Goal: Information Seeking & Learning: Learn about a topic

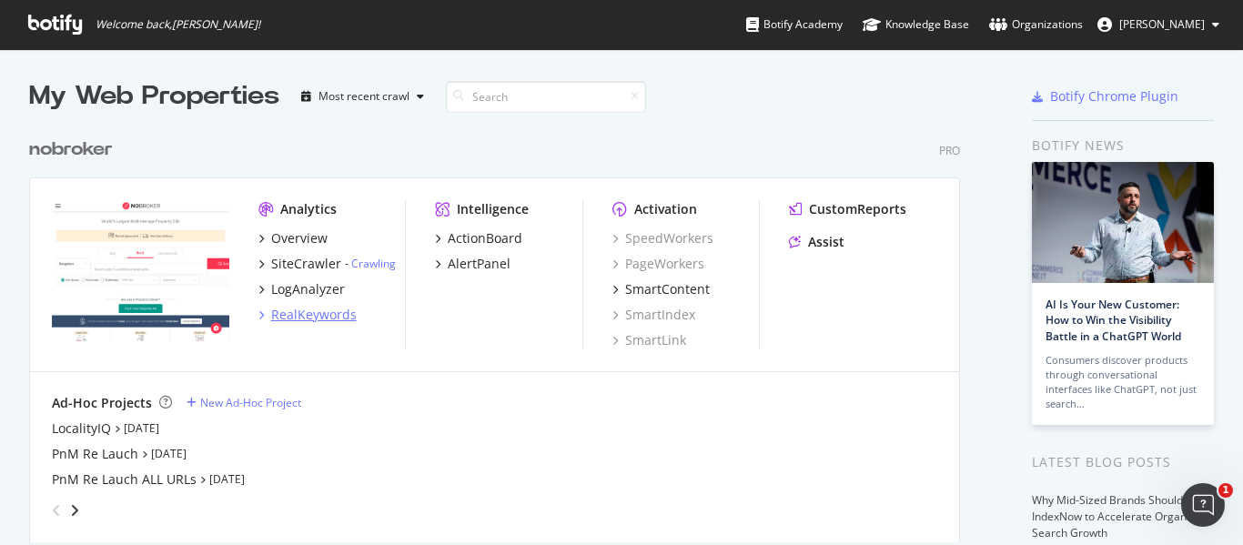
click at [315, 317] on div "RealKeywords" at bounding box center [314, 315] width 86 height 18
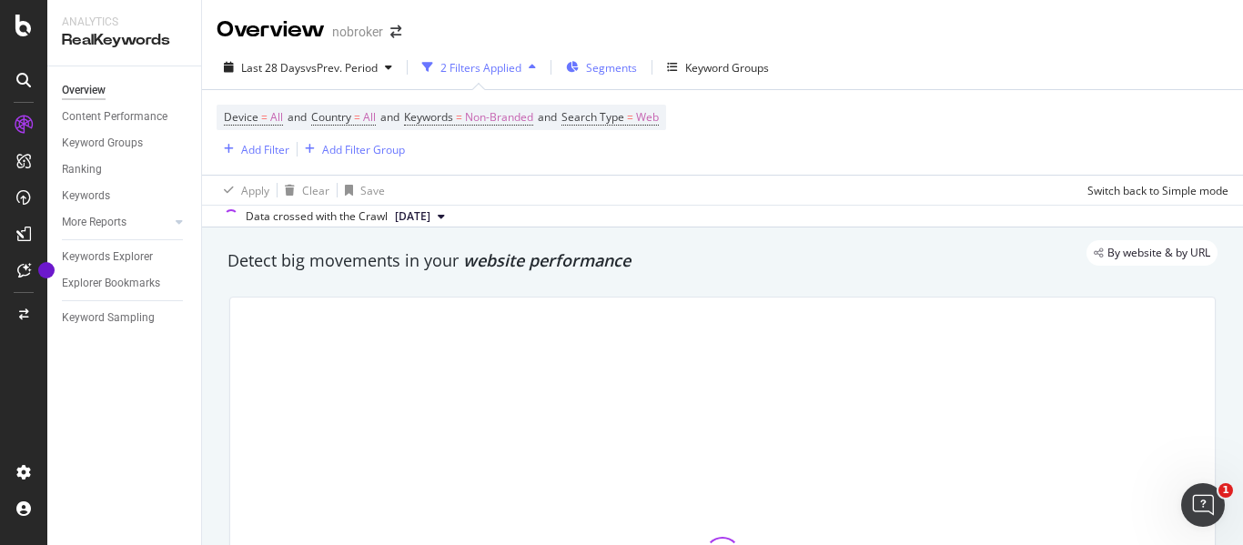
click at [613, 66] on span "Segments" at bounding box center [611, 67] width 51 height 15
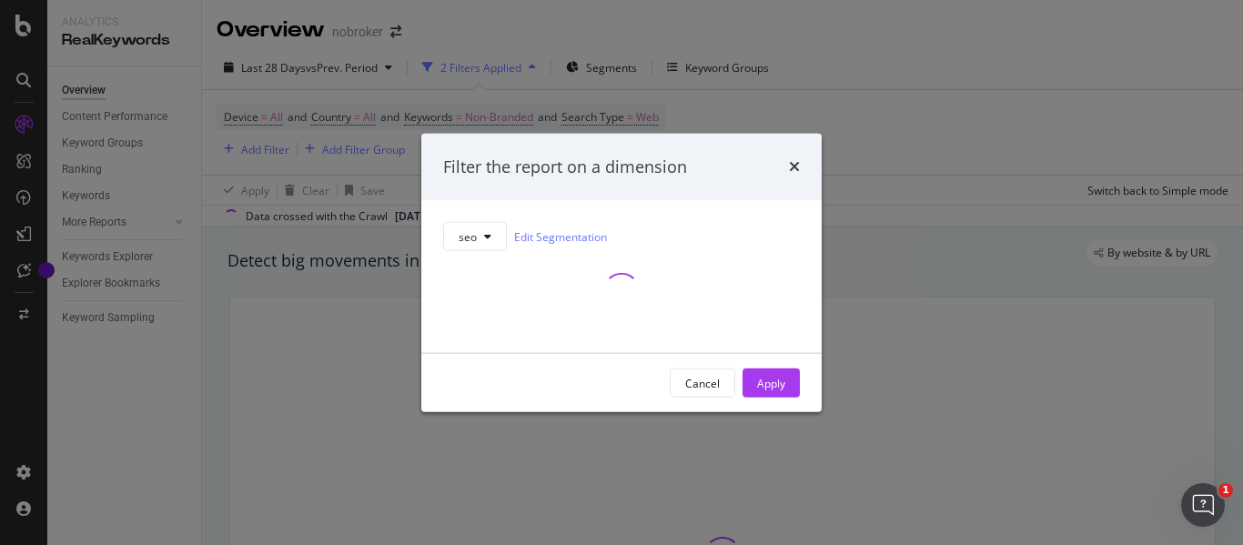
click at [858, 145] on div "Filter the report on a dimension seo Edit Segmentation Cancel Apply" at bounding box center [621, 272] width 1243 height 545
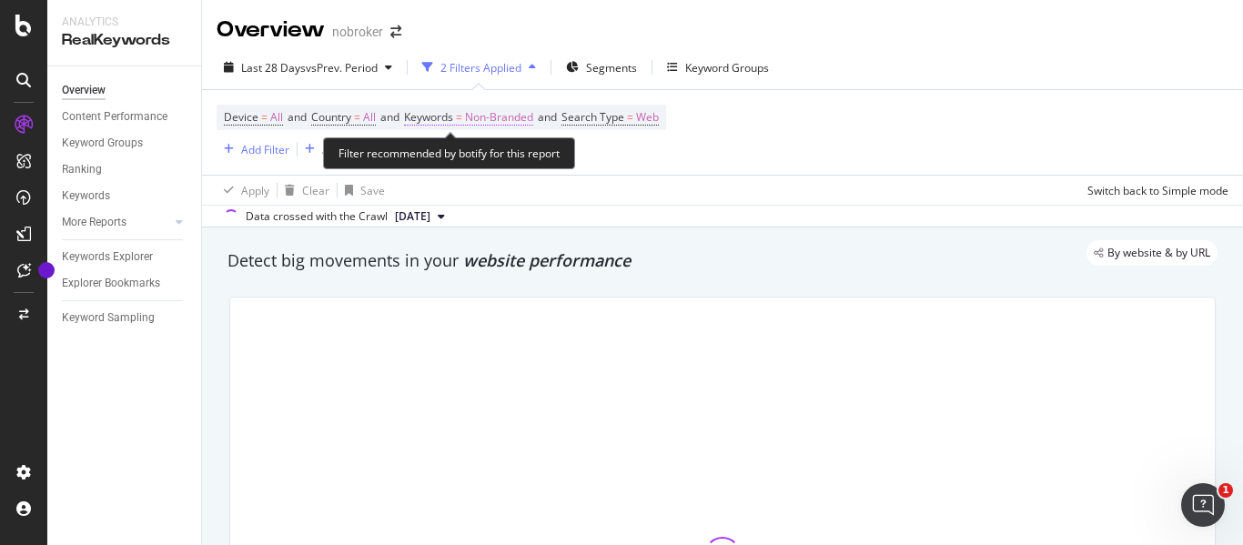
click at [504, 117] on span "Non-Branded" at bounding box center [499, 117] width 68 height 25
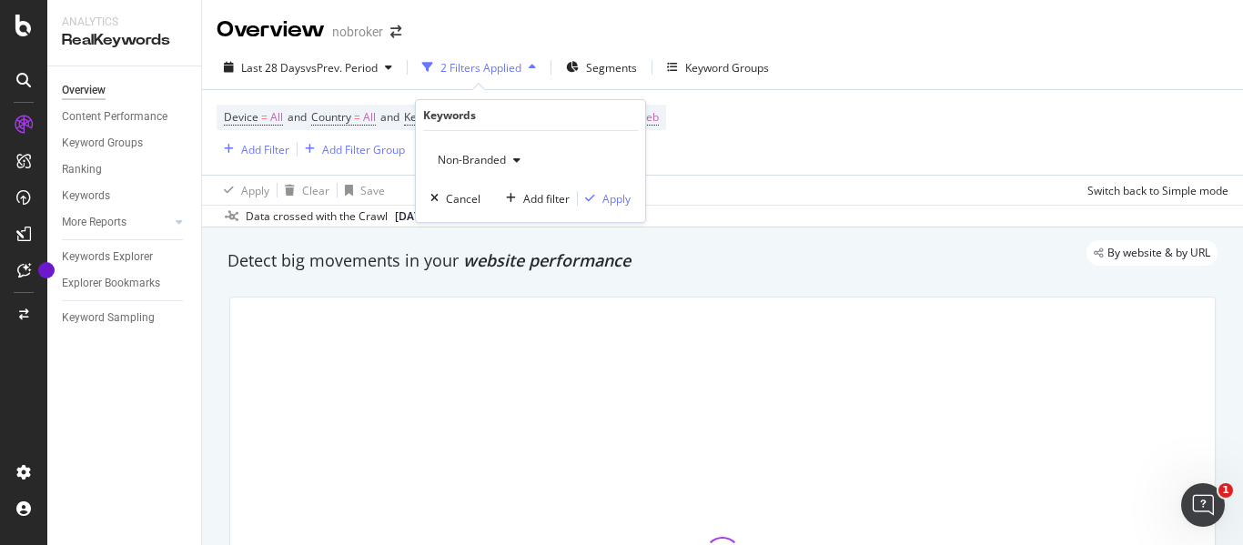
click at [493, 159] on span "Non-Branded" at bounding box center [468, 159] width 76 height 15
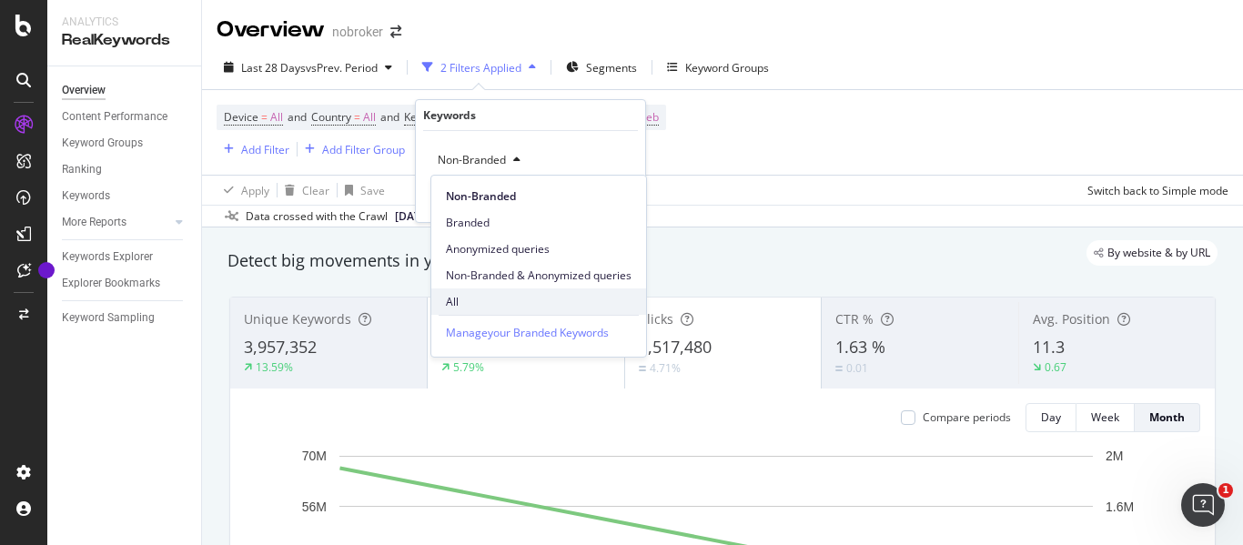
click at [458, 291] on div "All" at bounding box center [538, 301] width 215 height 26
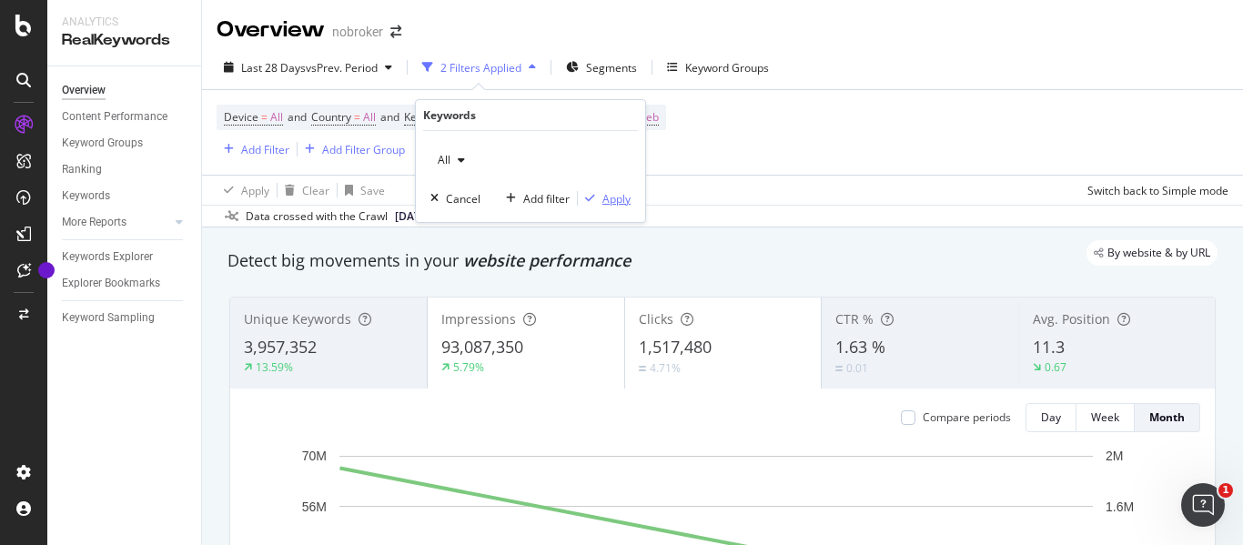
click at [619, 197] on div "Apply" at bounding box center [616, 198] width 28 height 15
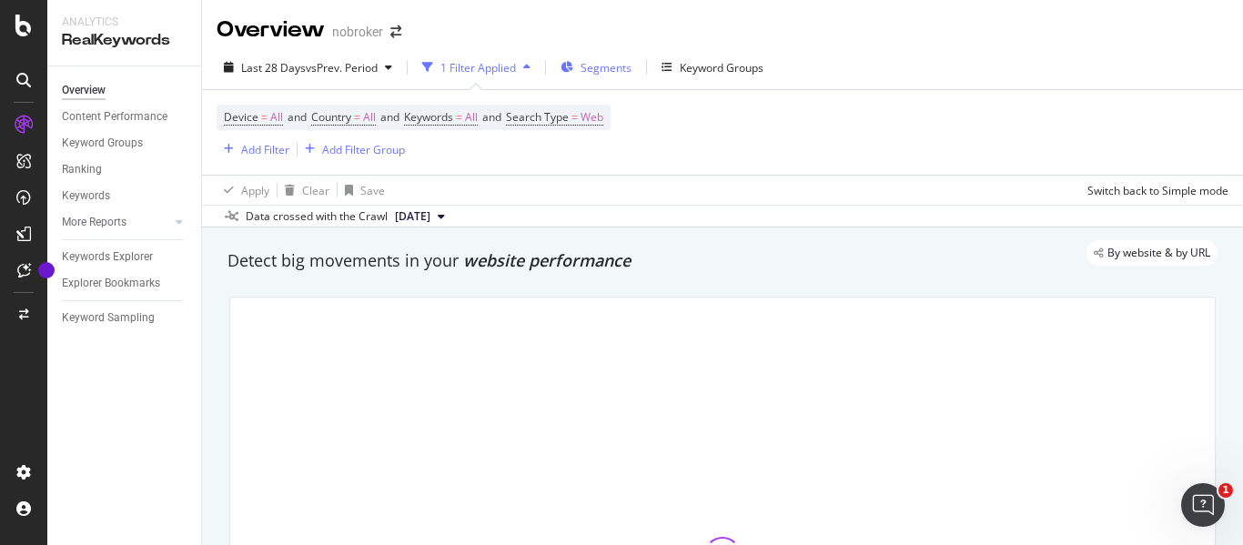
click at [598, 62] on span "Segments" at bounding box center [605, 67] width 51 height 15
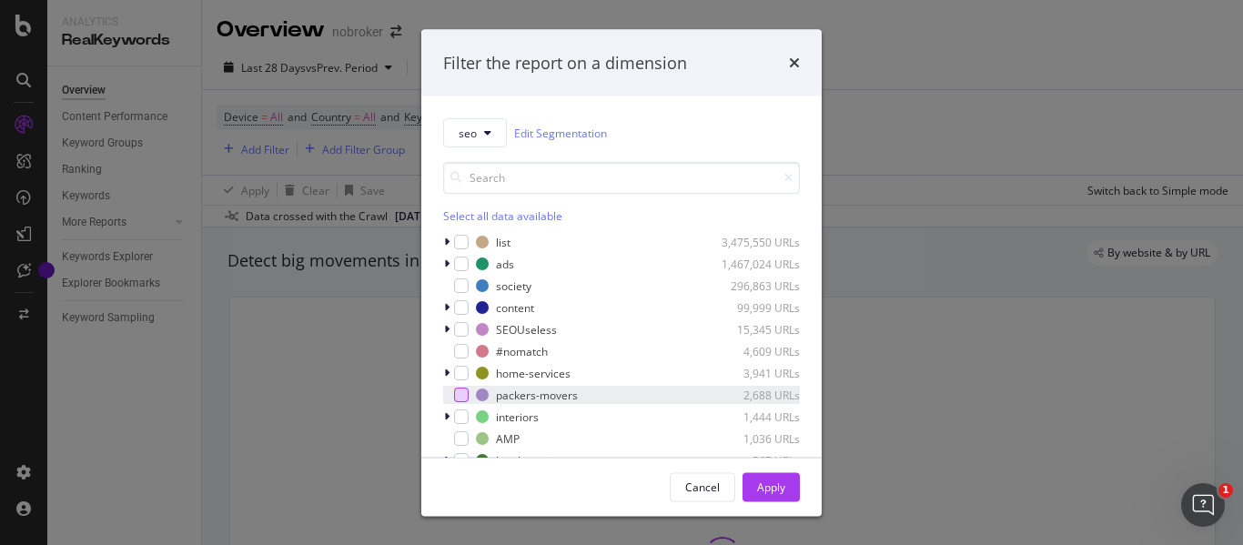
click at [454, 398] on div "modal" at bounding box center [461, 395] width 15 height 15
click at [777, 493] on div "Apply" at bounding box center [771, 486] width 28 height 15
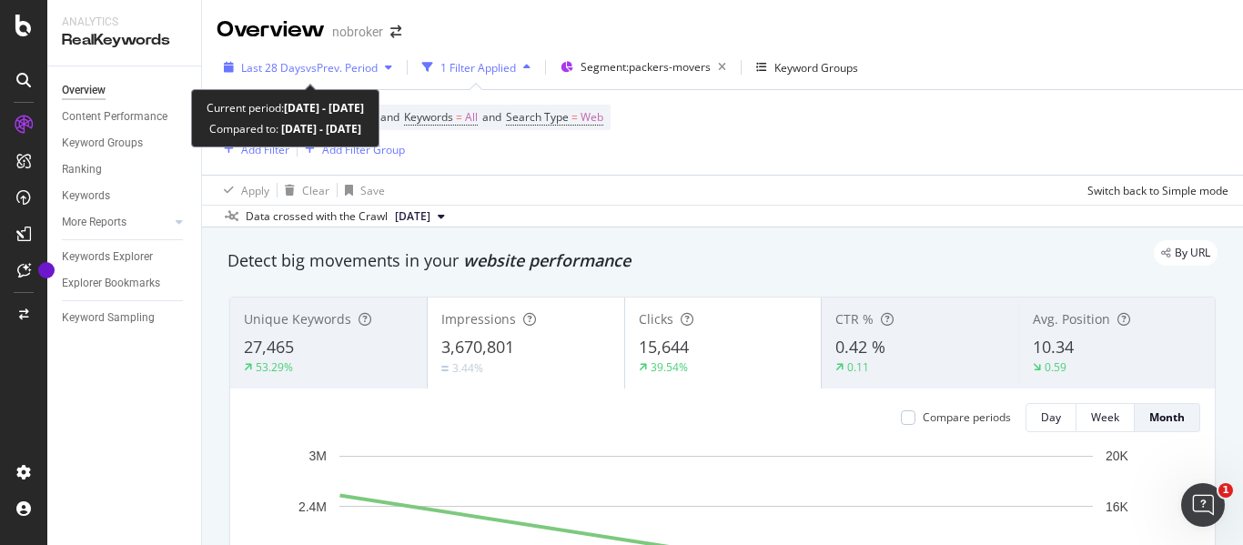
click at [307, 60] on span "vs Prev. Period" at bounding box center [342, 67] width 72 height 15
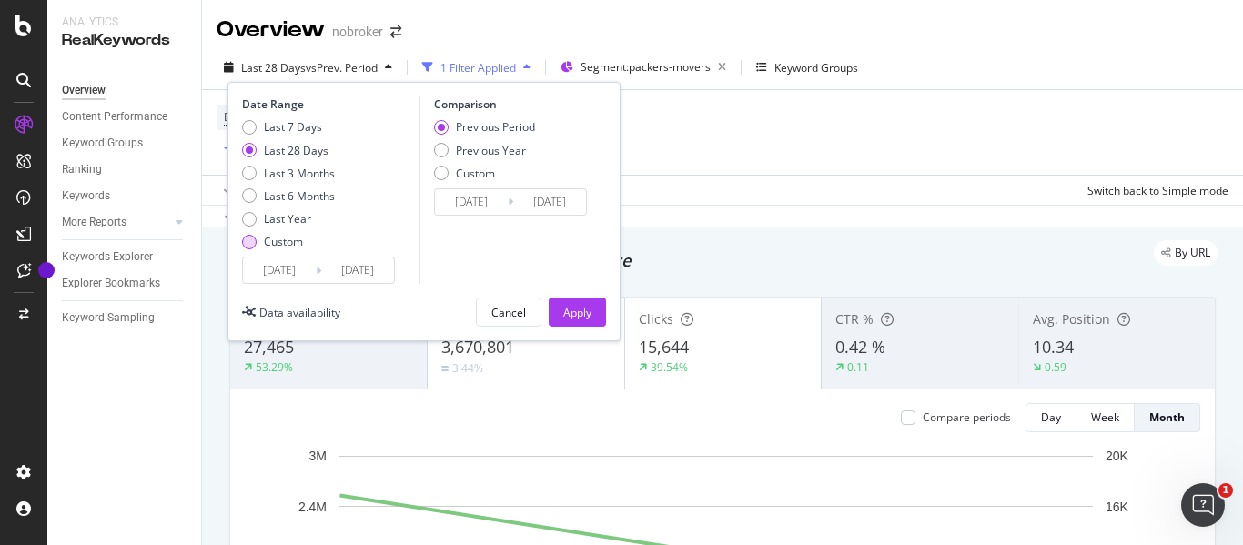
click at [248, 242] on div "Custom" at bounding box center [249, 242] width 15 height 15
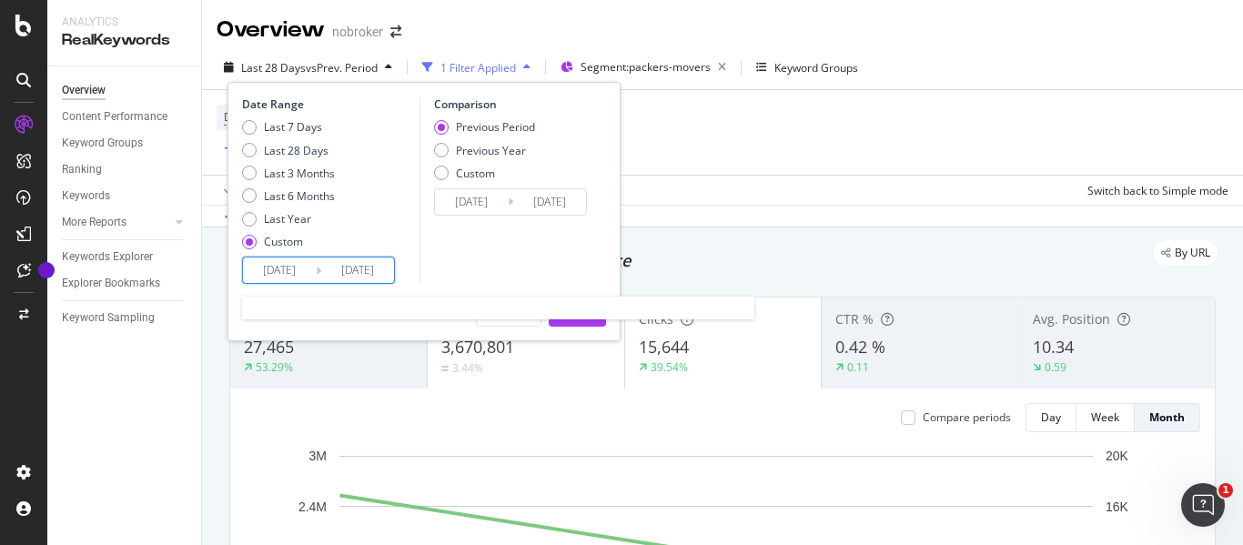
click at [279, 271] on input "[DATE]" at bounding box center [279, 269] width 73 height 25
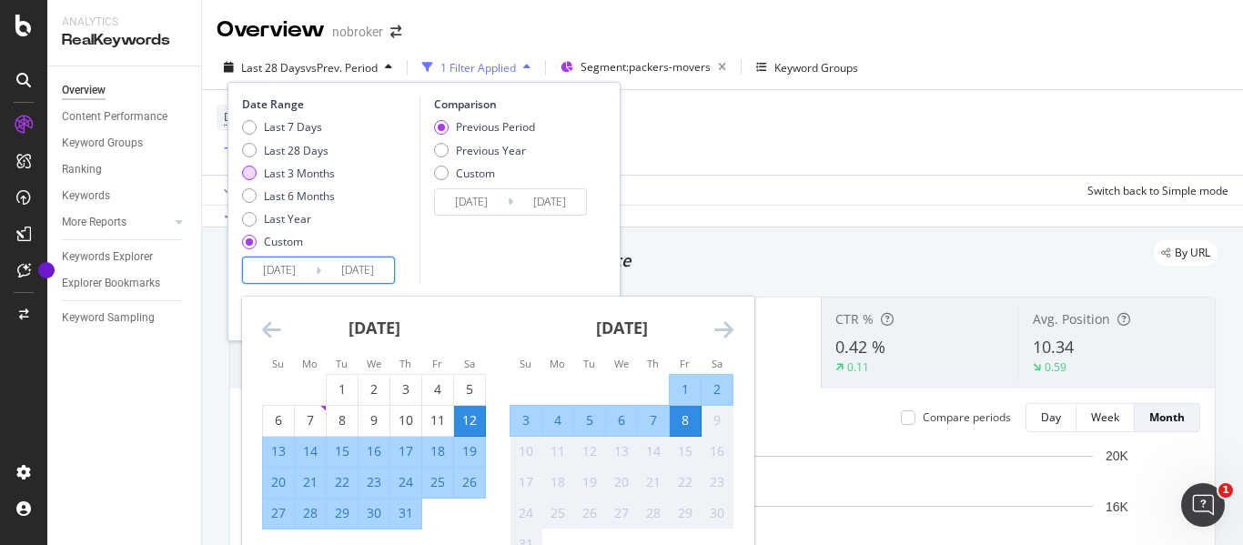
click at [243, 169] on div "Last 3 Months" at bounding box center [249, 173] width 15 height 15
type input "[DATE]"
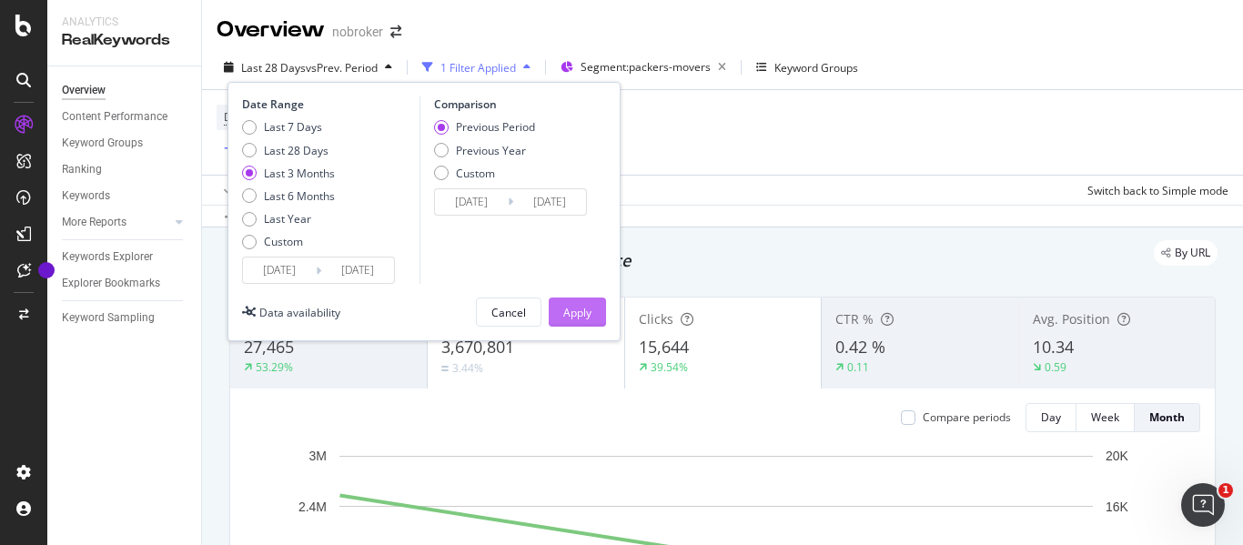
click at [576, 313] on div "Apply" at bounding box center [577, 312] width 28 height 15
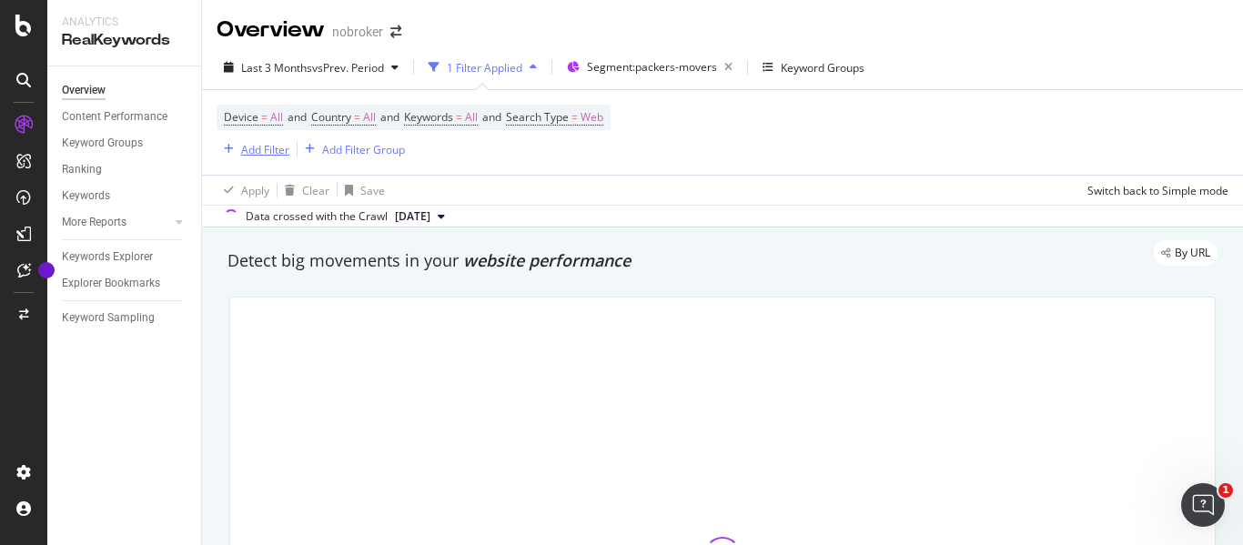
click at [258, 152] on div "Add Filter" at bounding box center [265, 149] width 48 height 15
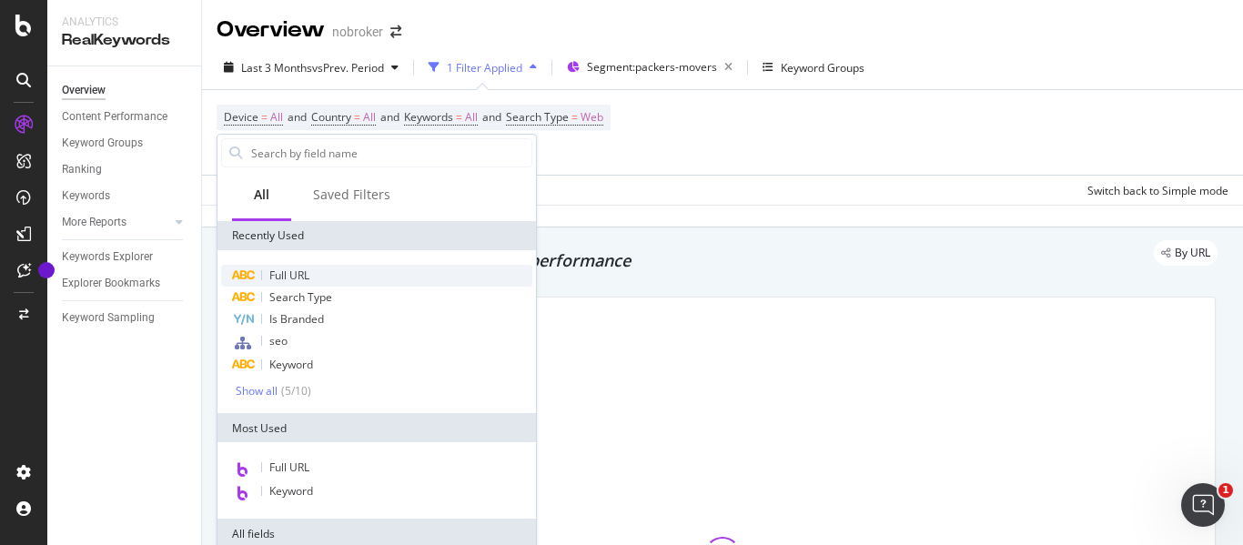
click at [298, 280] on span "Full URL" at bounding box center [289, 274] width 40 height 15
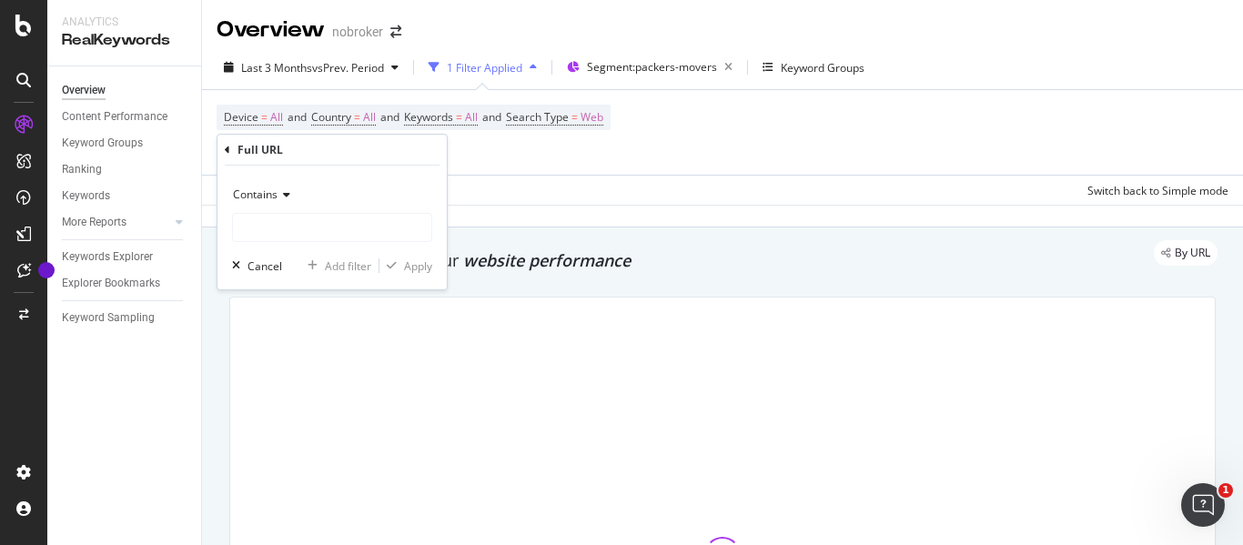
click at [281, 224] on input "text" at bounding box center [332, 227] width 198 height 29
type input "y"
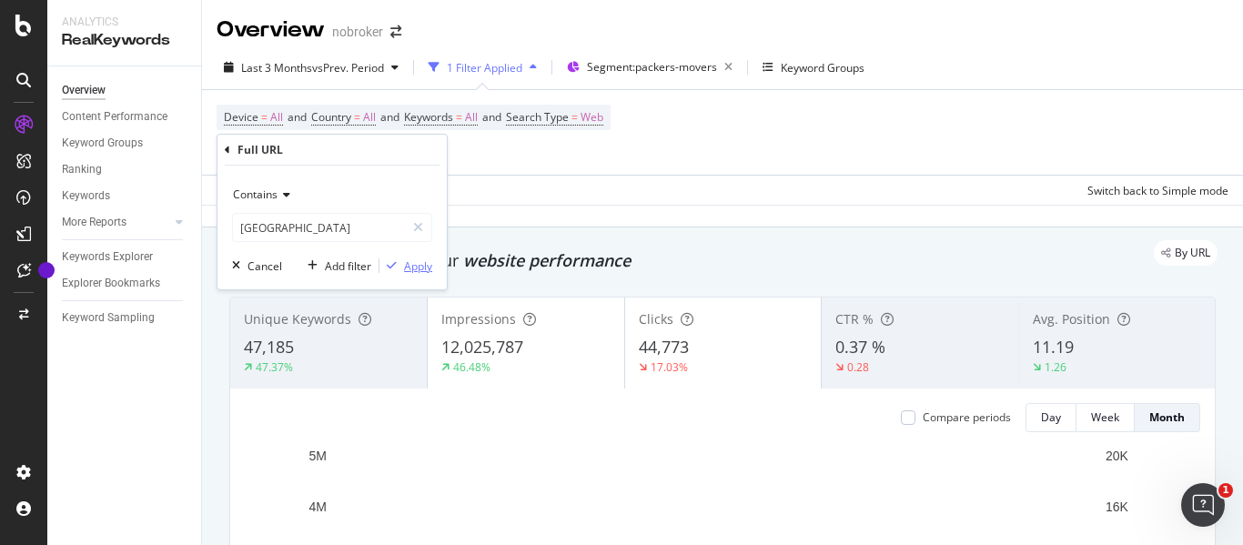
type input "[GEOGRAPHIC_DATA]"
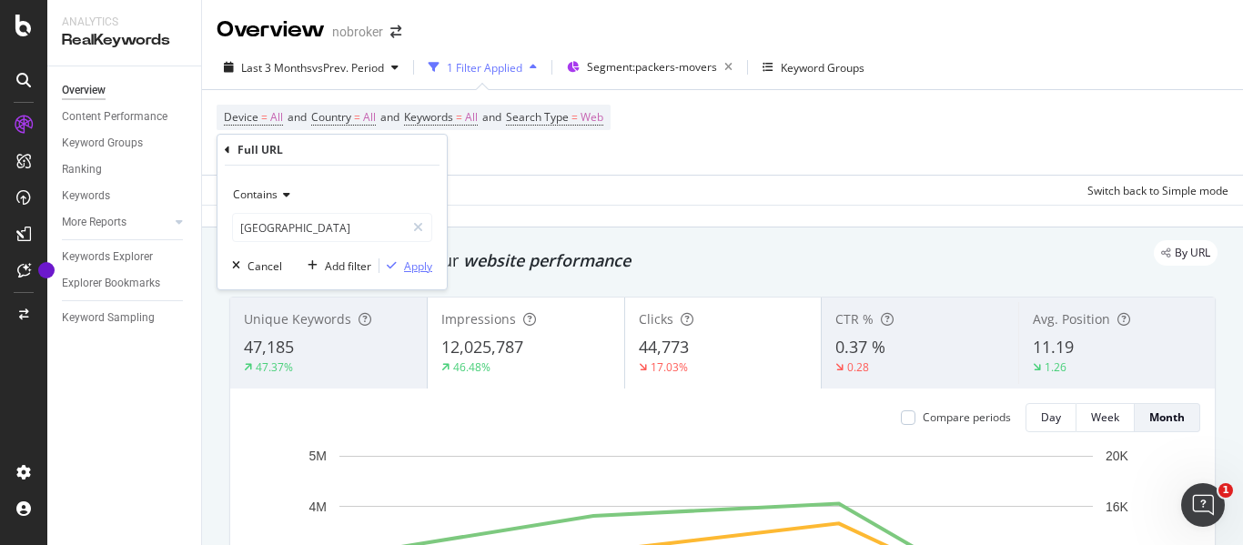
click at [414, 263] on div "Apply" at bounding box center [418, 265] width 28 height 15
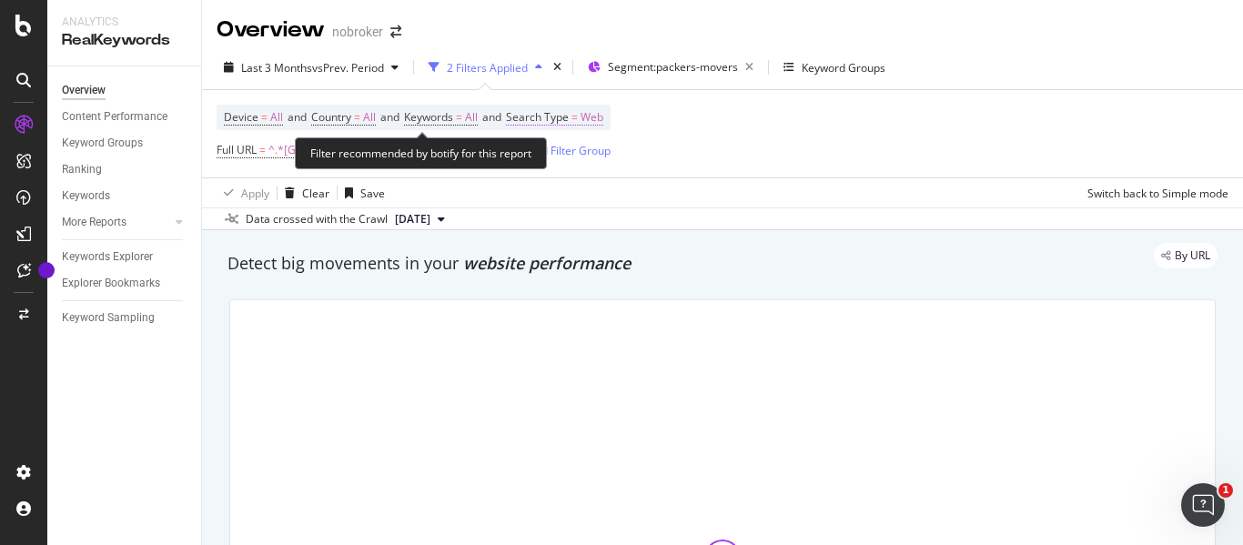
click at [603, 110] on span "Web" at bounding box center [591, 117] width 23 height 25
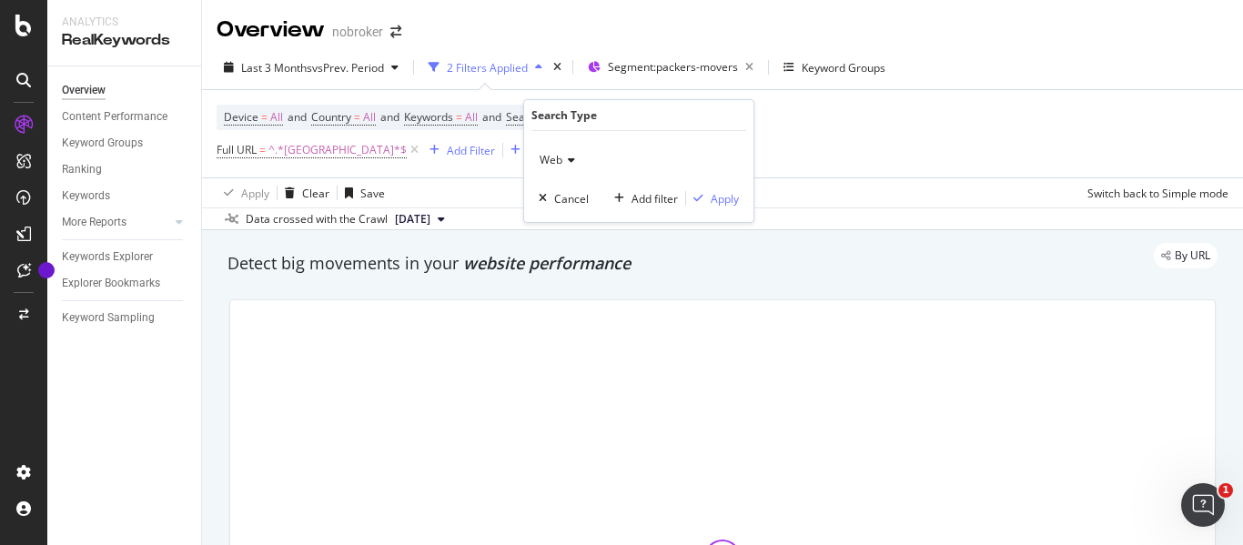
click at [564, 162] on icon at bounding box center [568, 160] width 13 height 11
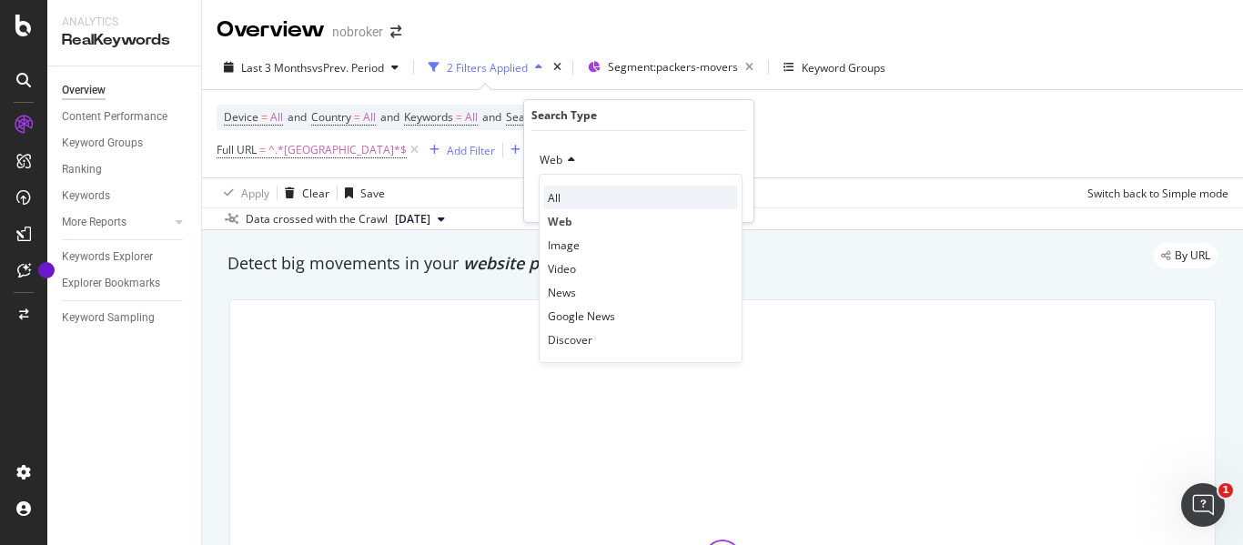
click at [565, 196] on div "All" at bounding box center [640, 198] width 195 height 24
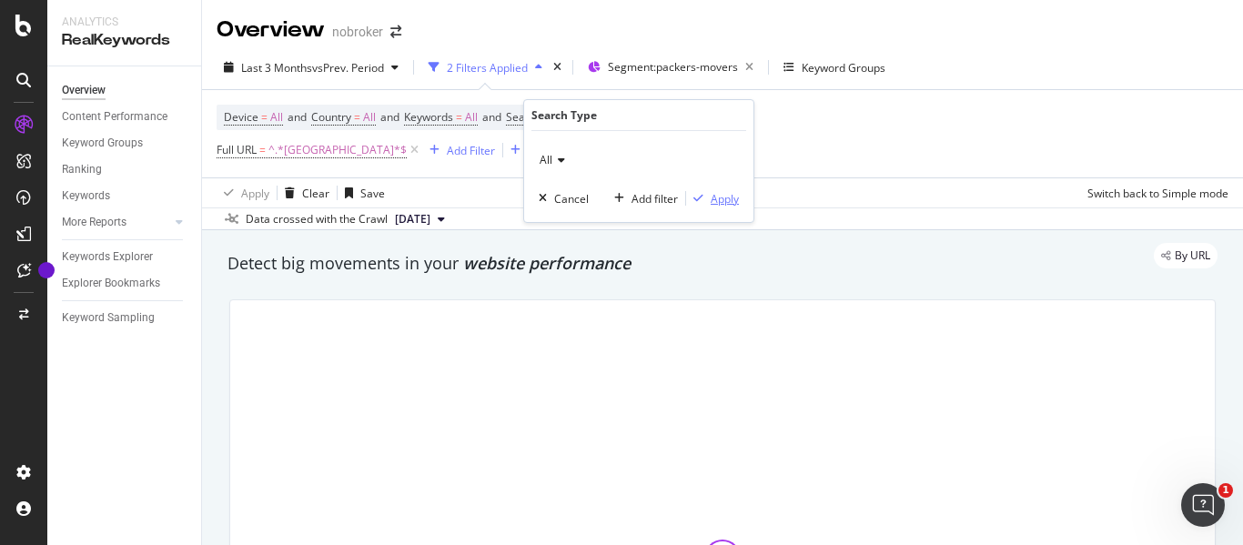
click at [718, 201] on div "Apply" at bounding box center [724, 198] width 28 height 15
click at [447, 146] on div "Add Filter" at bounding box center [471, 150] width 48 height 15
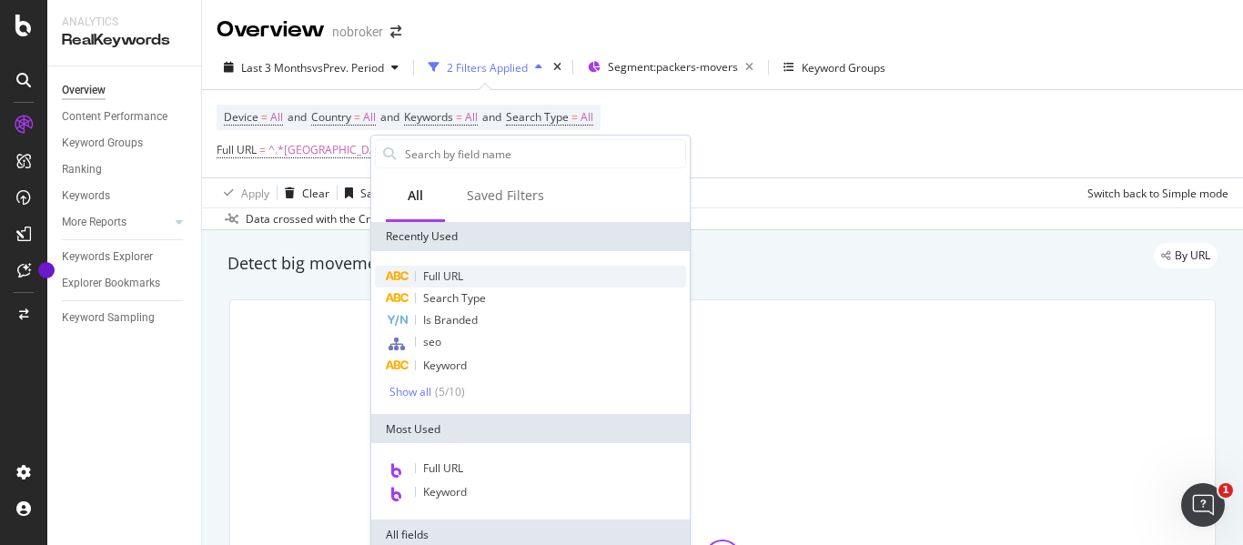
click at [452, 281] on span "Full URL" at bounding box center [443, 275] width 40 height 15
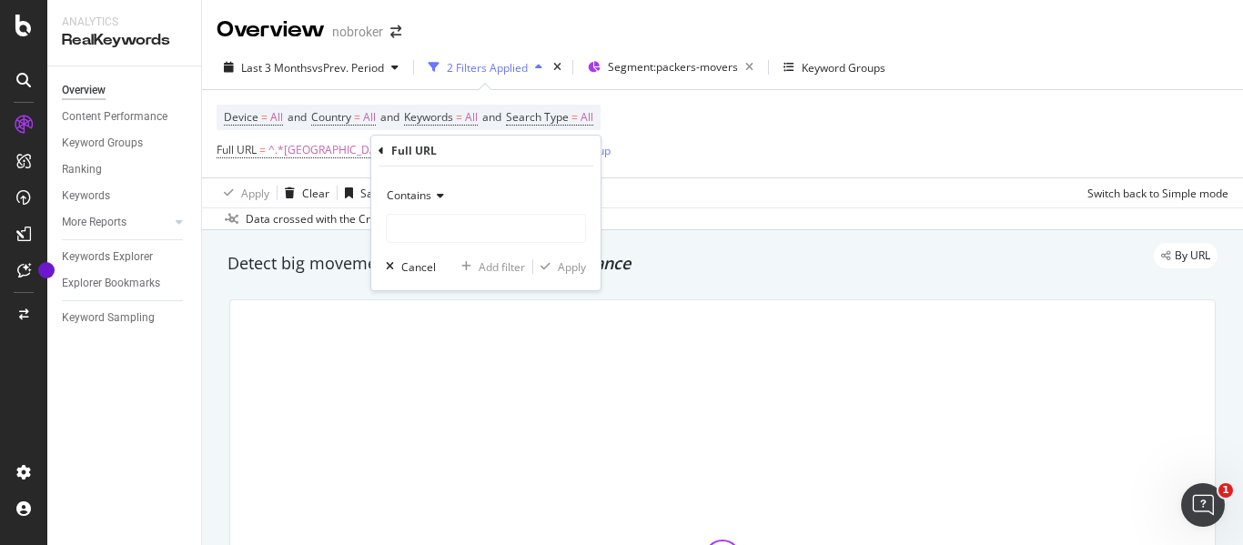
click at [427, 192] on span "Contains" at bounding box center [409, 194] width 45 height 15
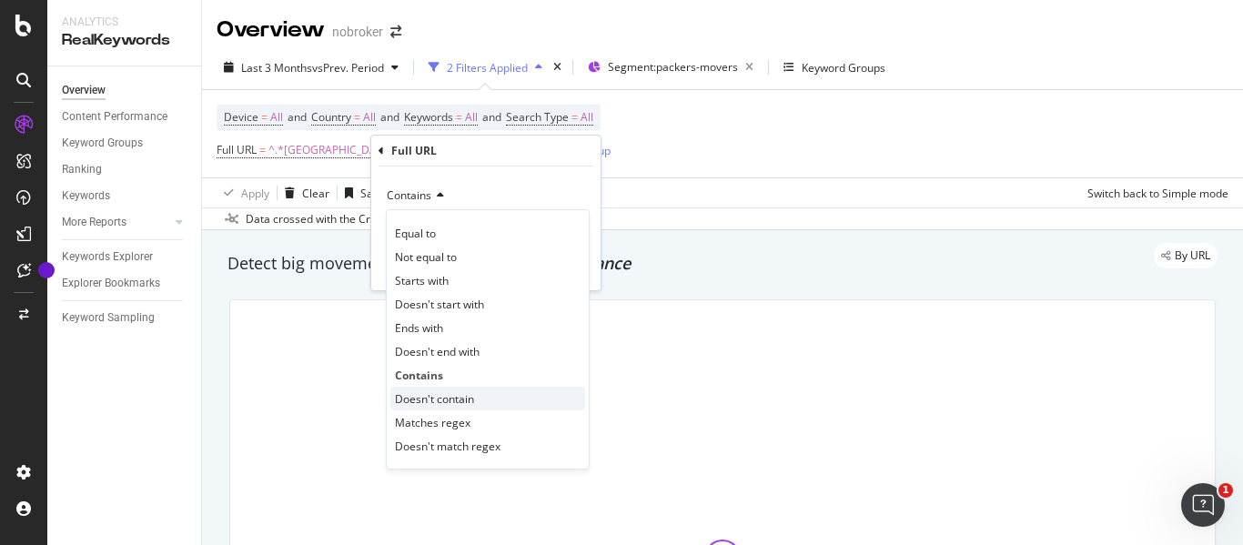
click at [424, 399] on span "Doesn't contain" at bounding box center [434, 398] width 79 height 15
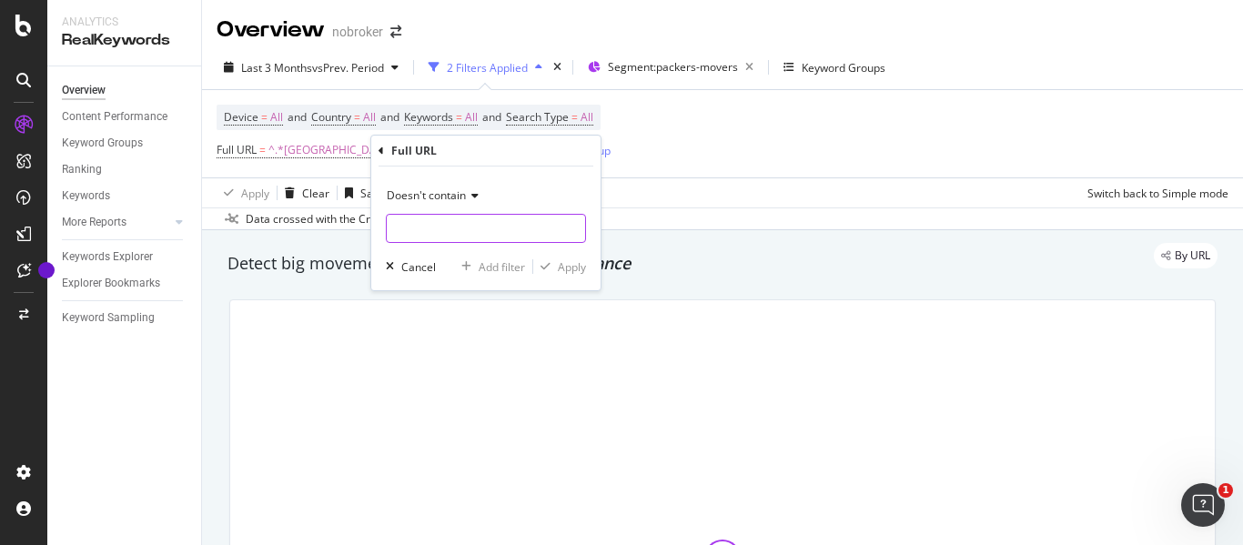
click at [431, 233] on input "text" at bounding box center [486, 228] width 198 height 29
type input "guides"
click at [561, 263] on div "Apply" at bounding box center [572, 266] width 28 height 15
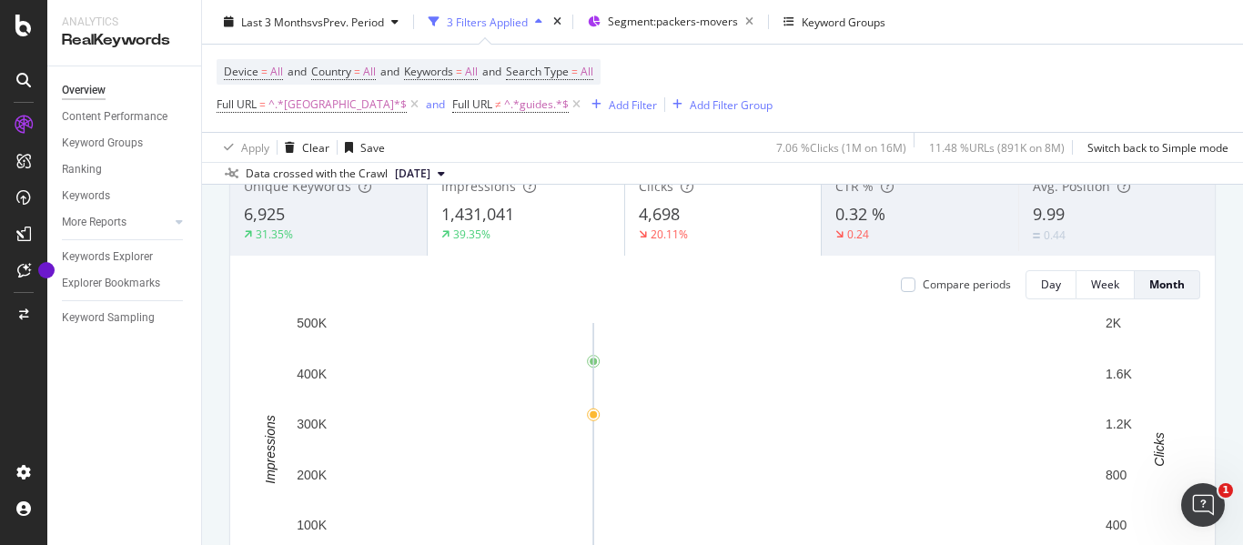
scroll to position [137, 0]
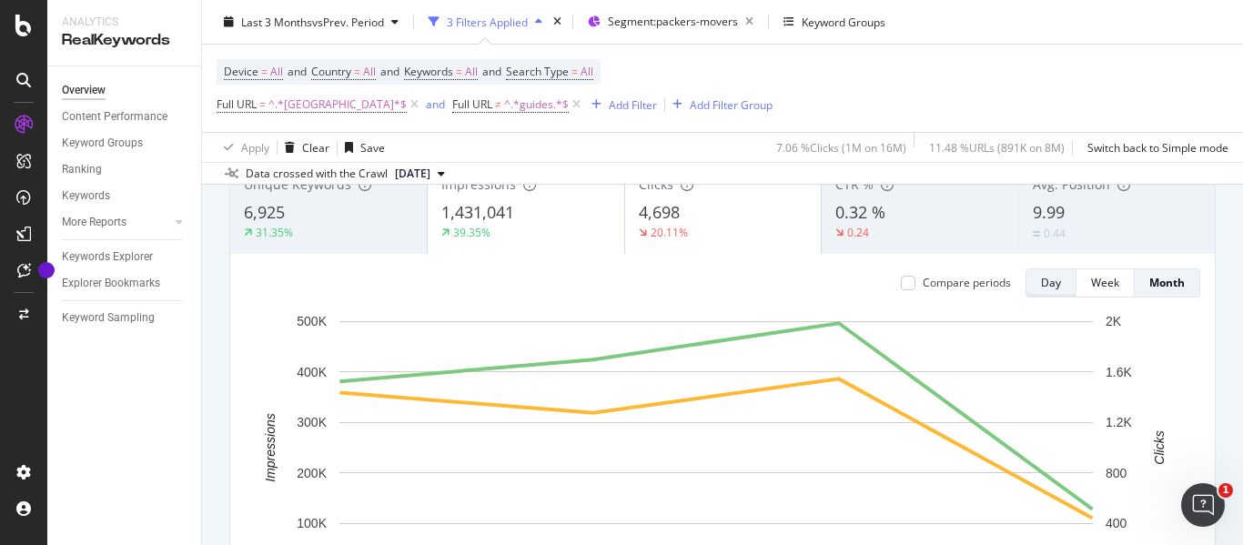
click at [1047, 288] on button "Day" at bounding box center [1050, 282] width 51 height 29
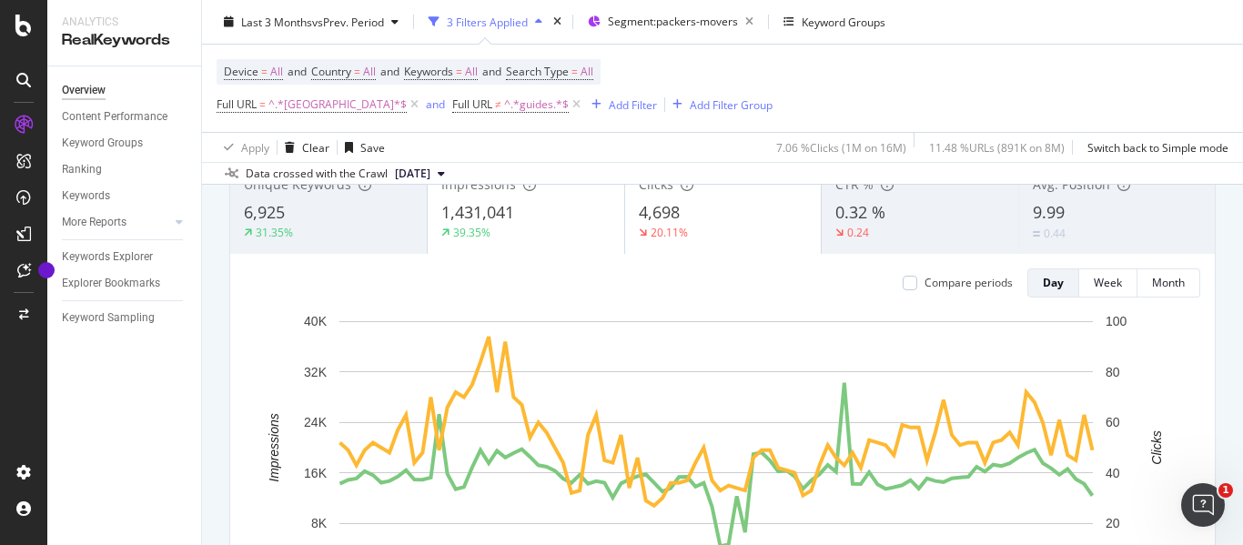
click at [889, 238] on div "0.24" at bounding box center [919, 233] width 169 height 16
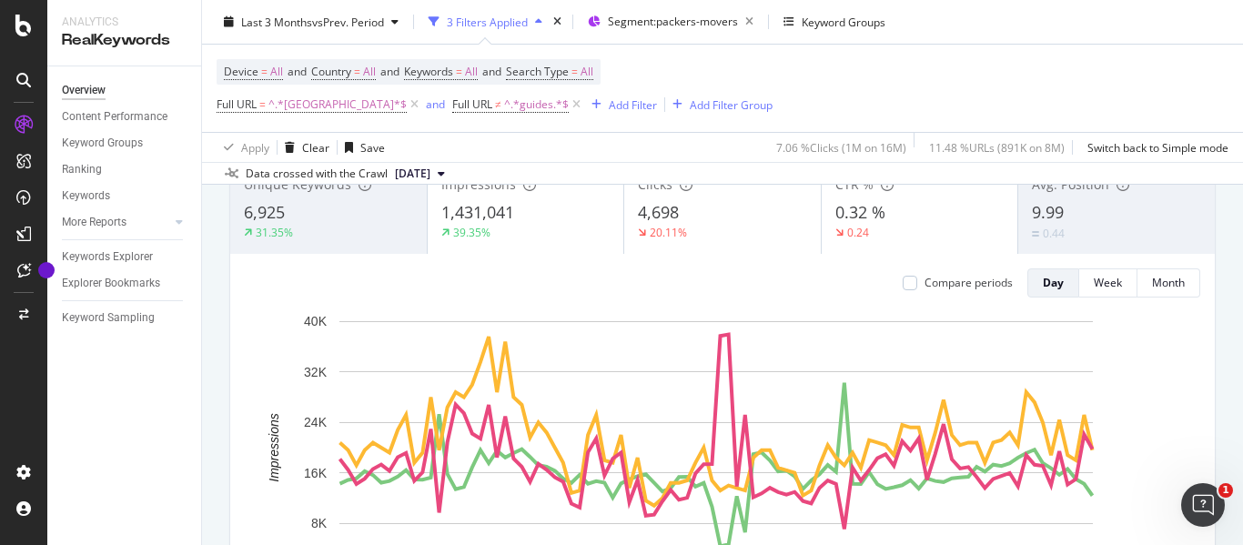
click at [728, 250] on div "Clicks 4,698 20.11%" at bounding box center [721, 208] width 197 height 91
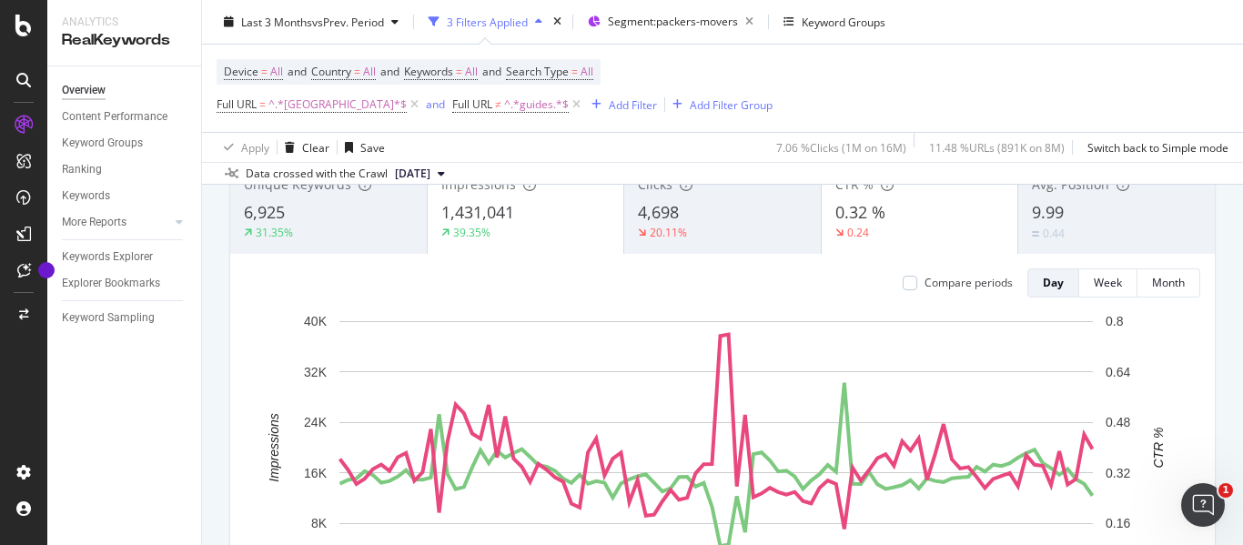
click at [557, 210] on div "1,431,041" at bounding box center [525, 213] width 169 height 24
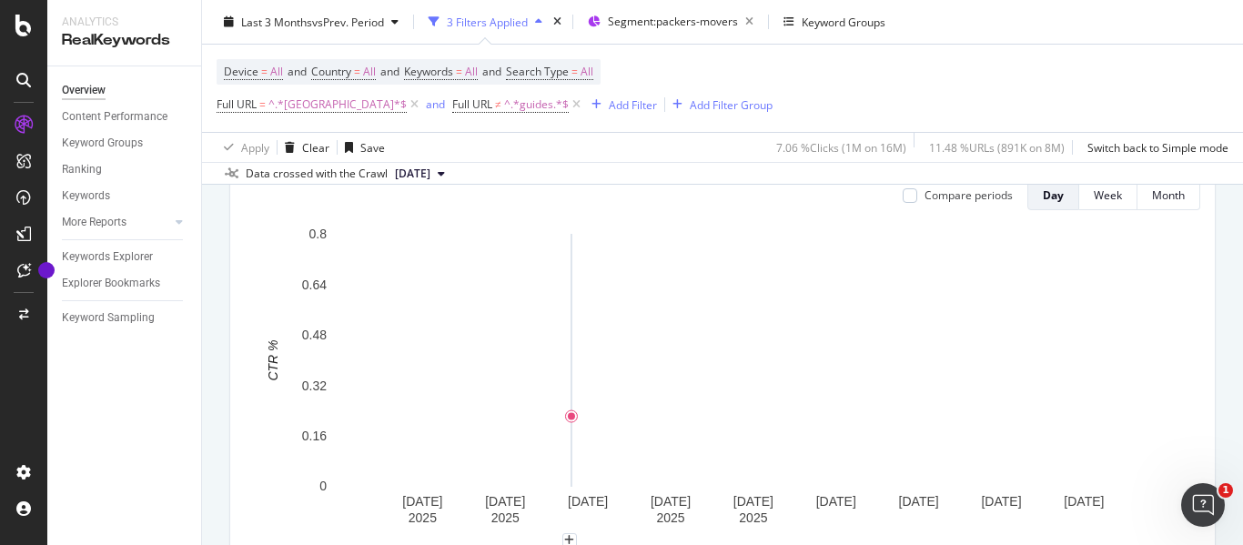
scroll to position [138, 0]
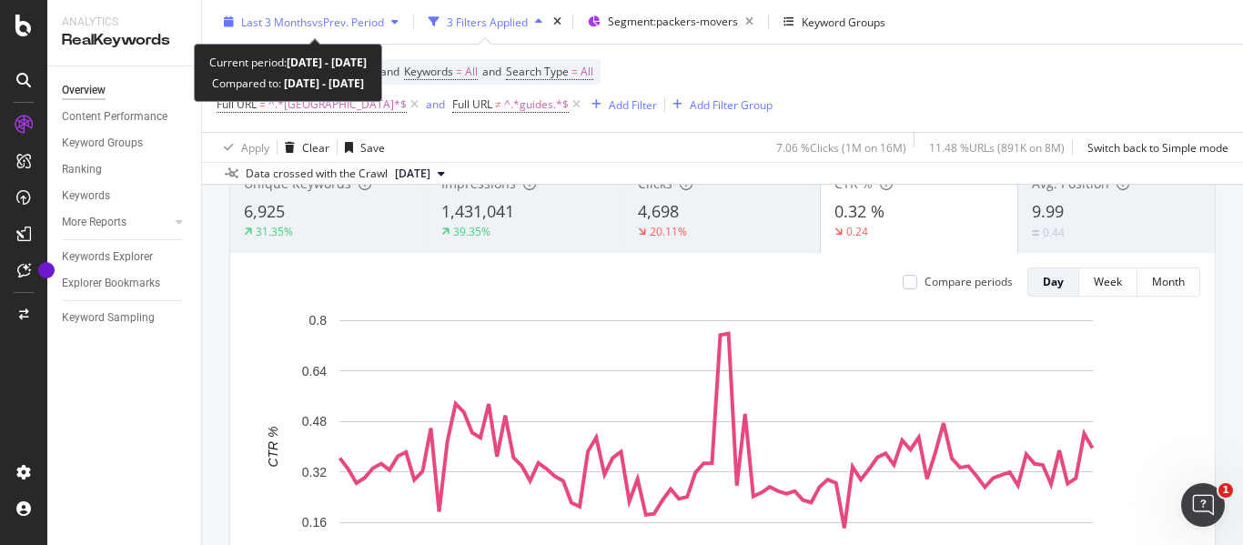
click at [294, 10] on div "Last 3 Months vs Prev. Period" at bounding box center [311, 21] width 189 height 27
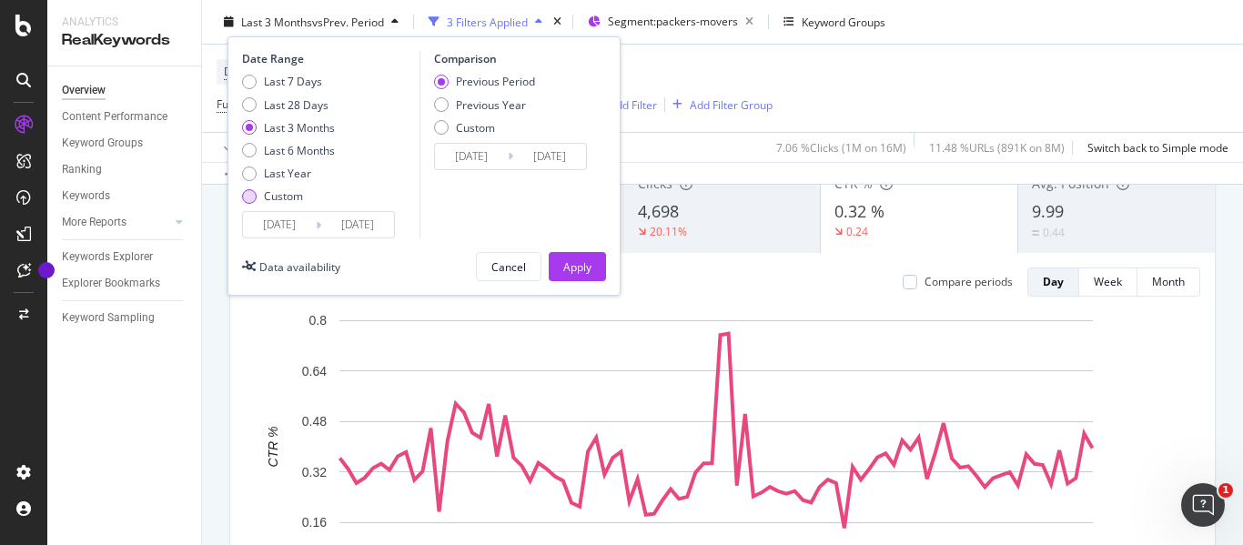
click at [248, 196] on div "Custom" at bounding box center [249, 195] width 15 height 15
type input "[DATE]"
click at [275, 218] on input "[DATE]" at bounding box center [279, 224] width 73 height 25
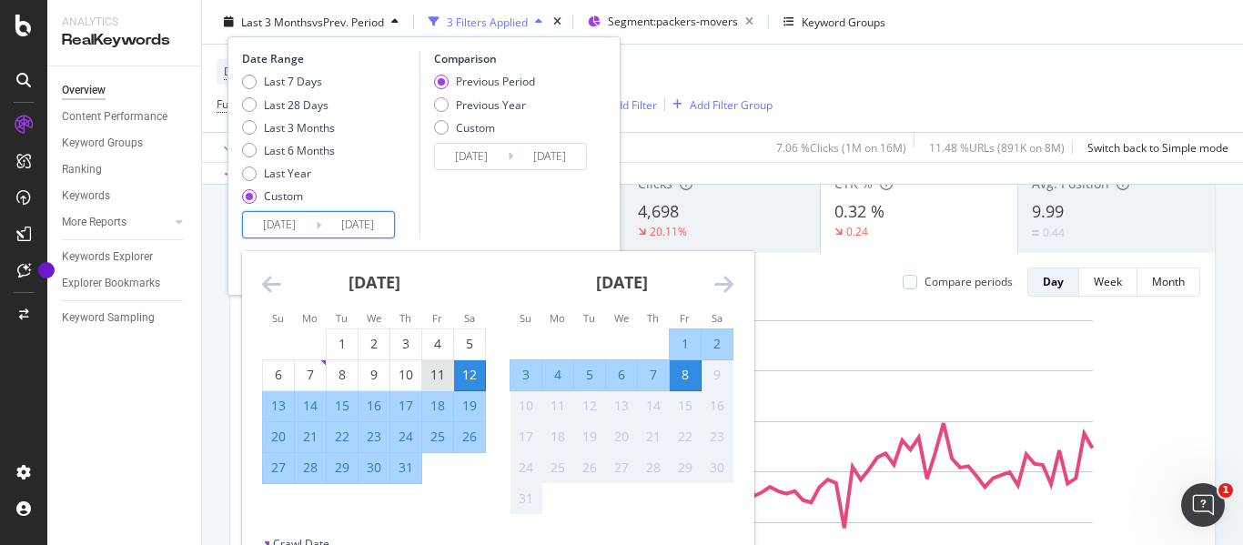
click at [434, 370] on div "11" at bounding box center [437, 375] width 31 height 18
type input "[DATE]"
click at [687, 379] on div "8" at bounding box center [685, 375] width 31 height 18
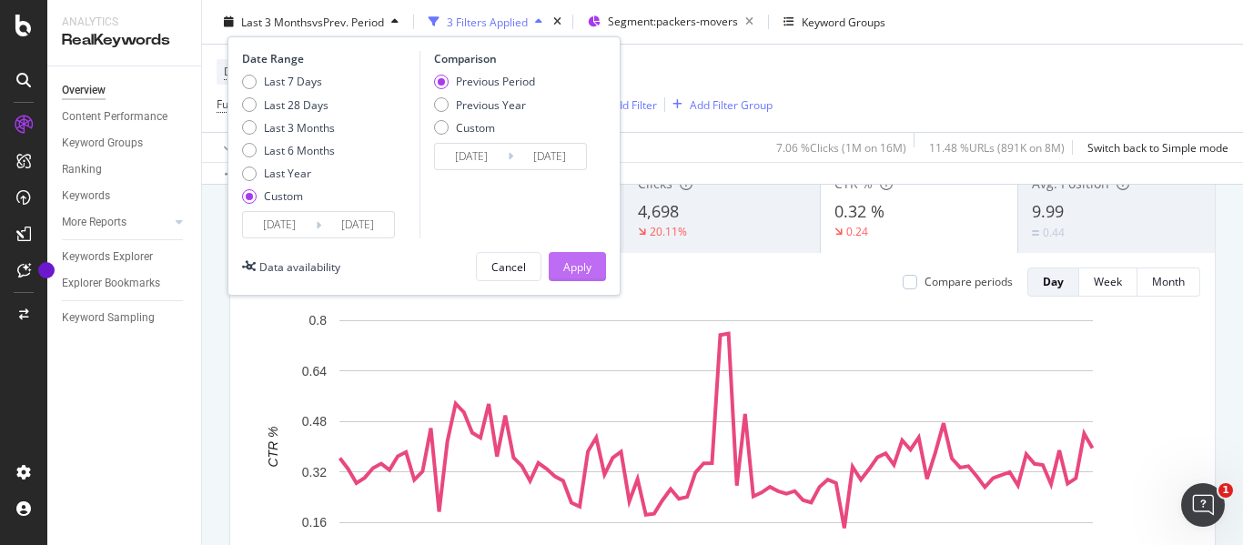
click at [574, 270] on div "Apply" at bounding box center [577, 265] width 28 height 15
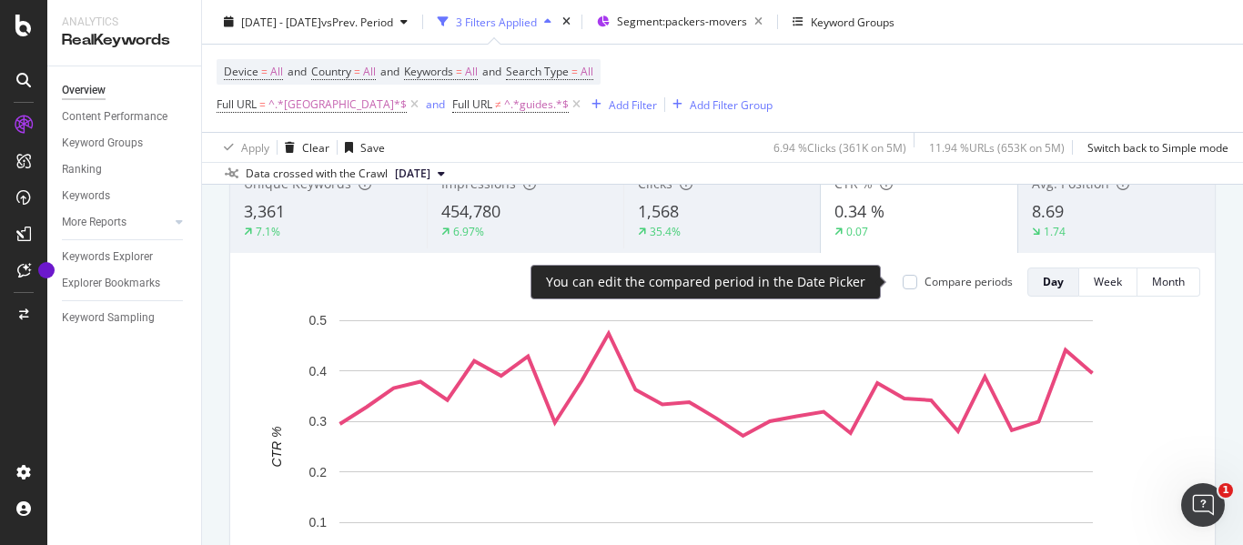
click at [903, 278] on div "Compare periods" at bounding box center [957, 281] width 110 height 15
click at [902, 283] on div at bounding box center [909, 282] width 15 height 15
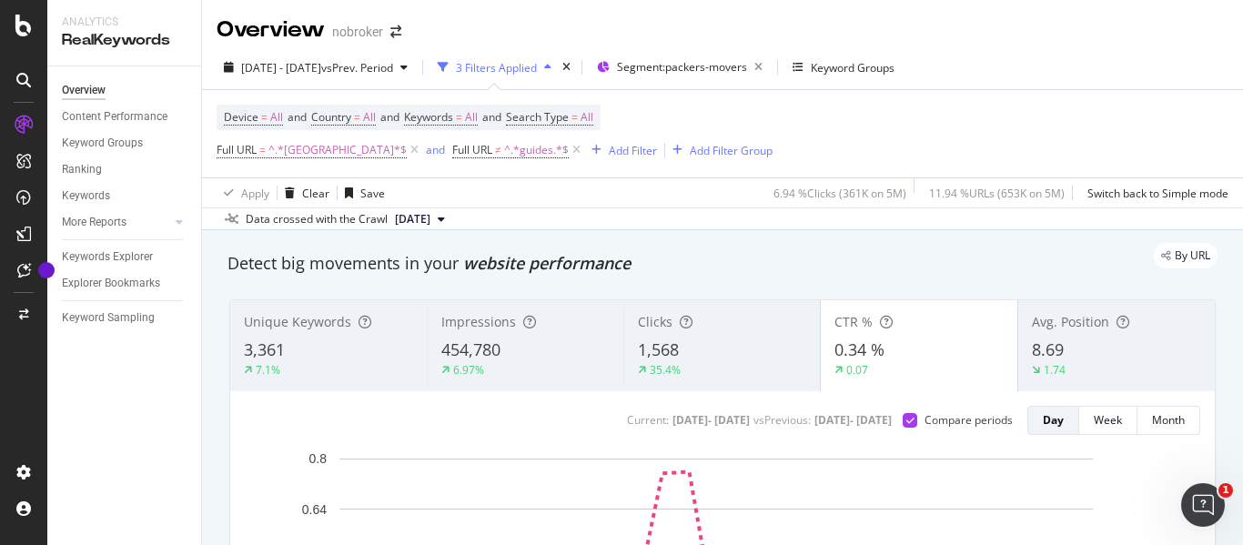
click at [1064, 354] on div "8.69" at bounding box center [1116, 350] width 169 height 24
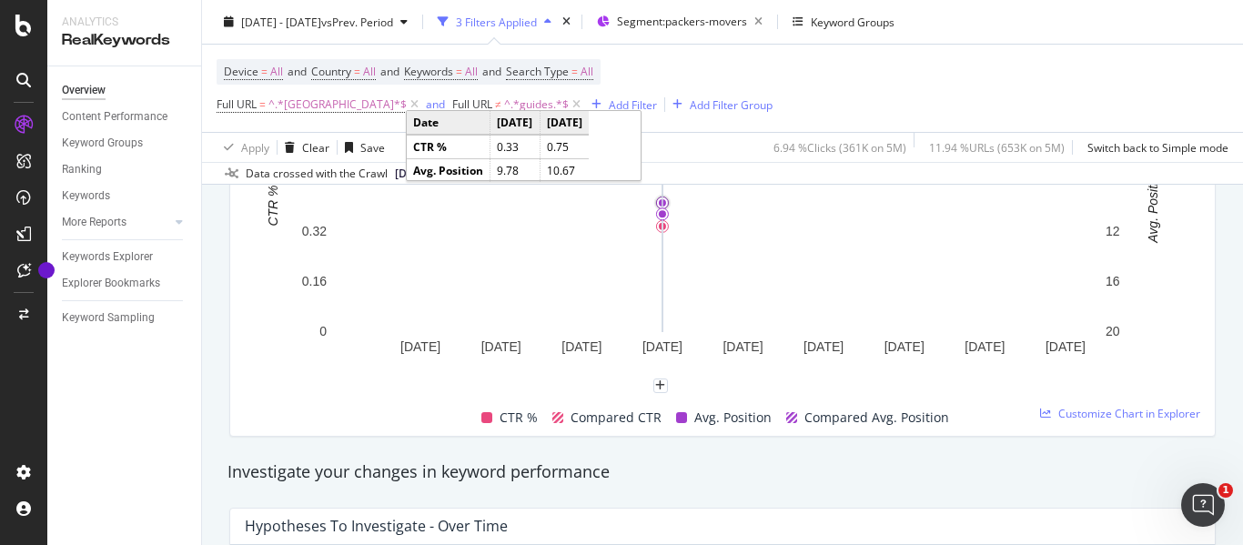
scroll to position [380, 0]
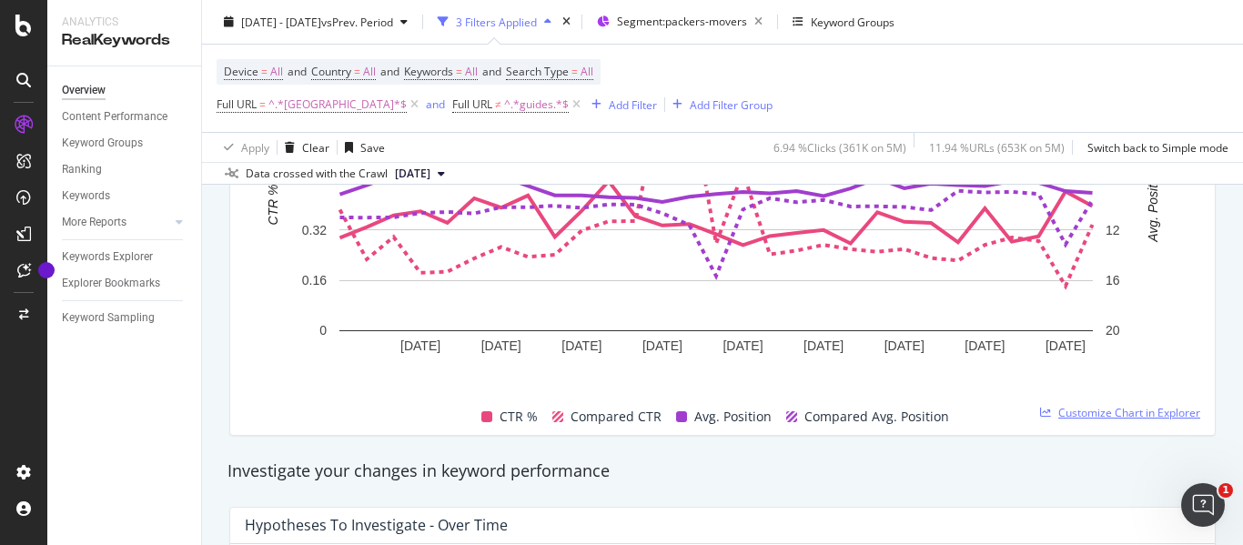
click at [1083, 409] on span "Customize Chart in Explorer" at bounding box center [1129, 412] width 142 height 15
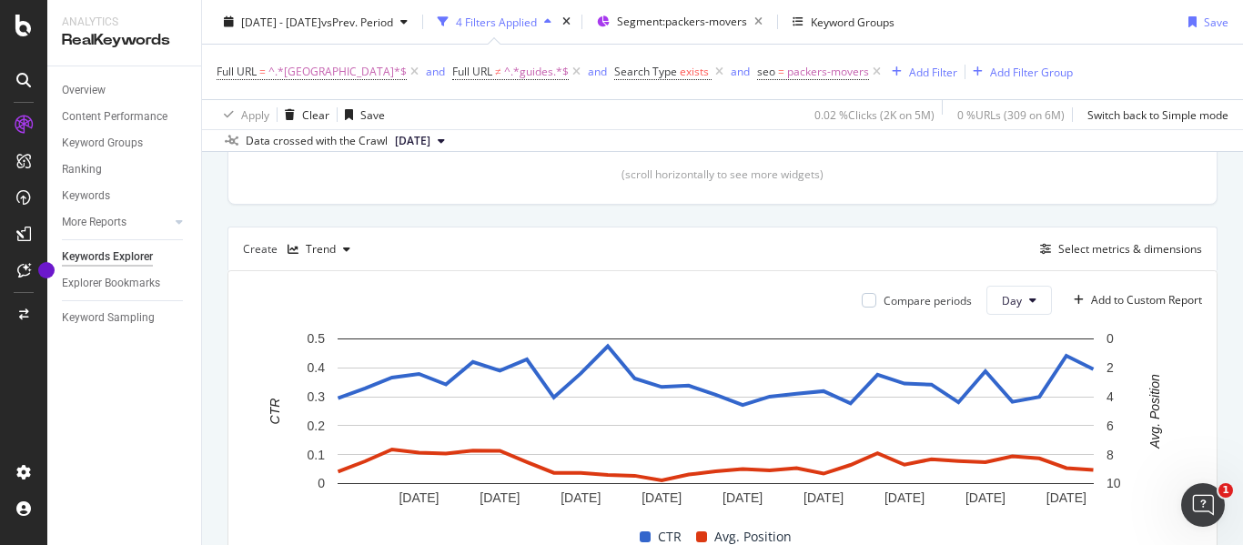
scroll to position [424, 0]
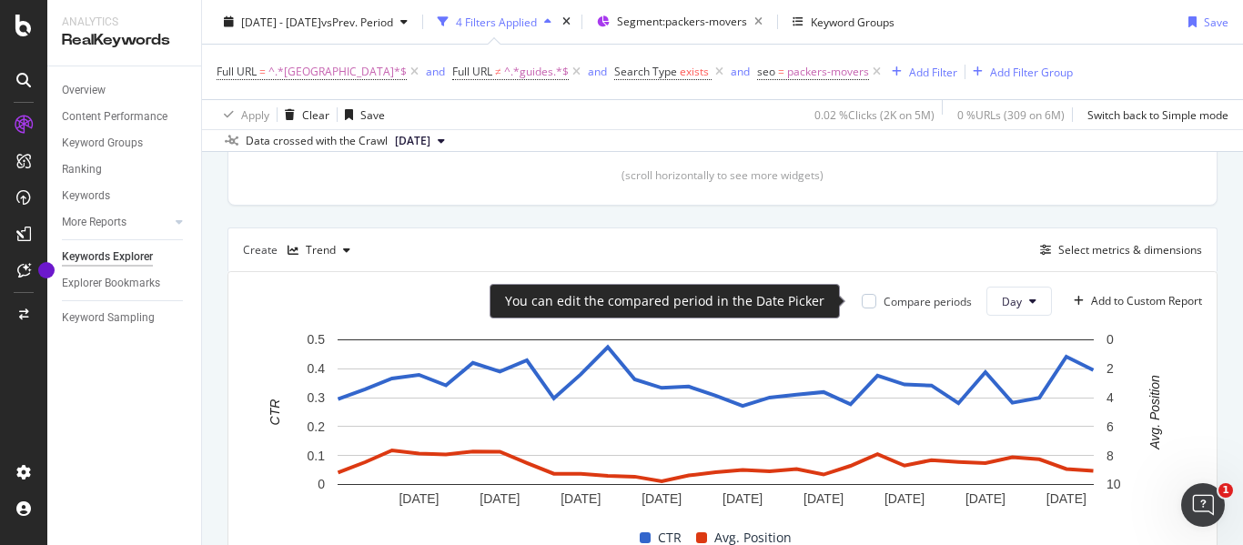
click at [862, 294] on div "Compare periods" at bounding box center [917, 301] width 110 height 15
click at [862, 301] on div at bounding box center [869, 301] width 15 height 15
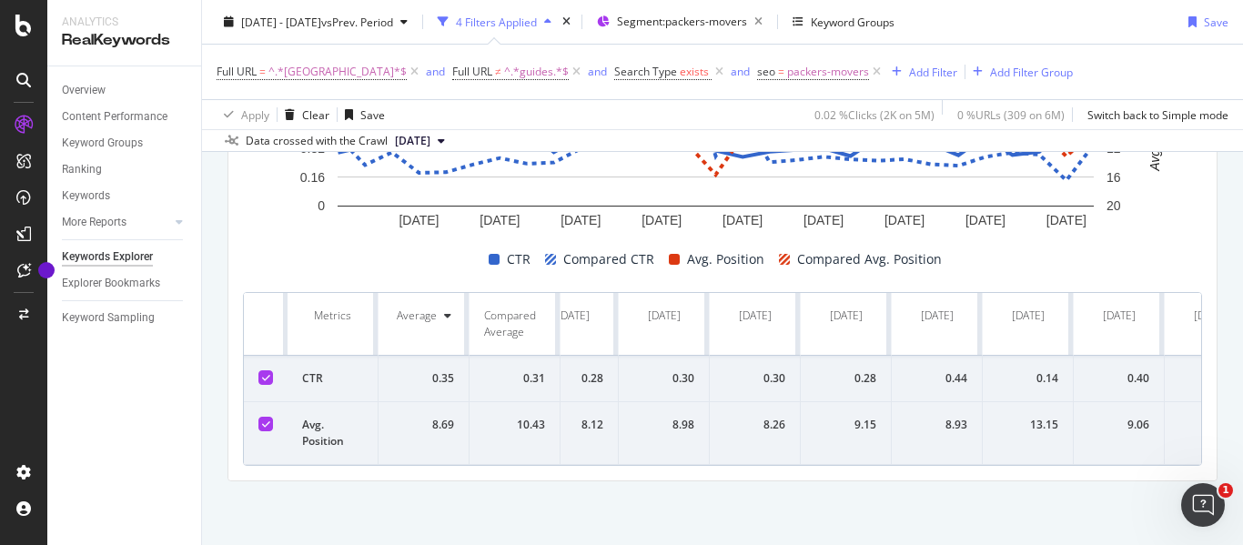
scroll to position [0, 4650]
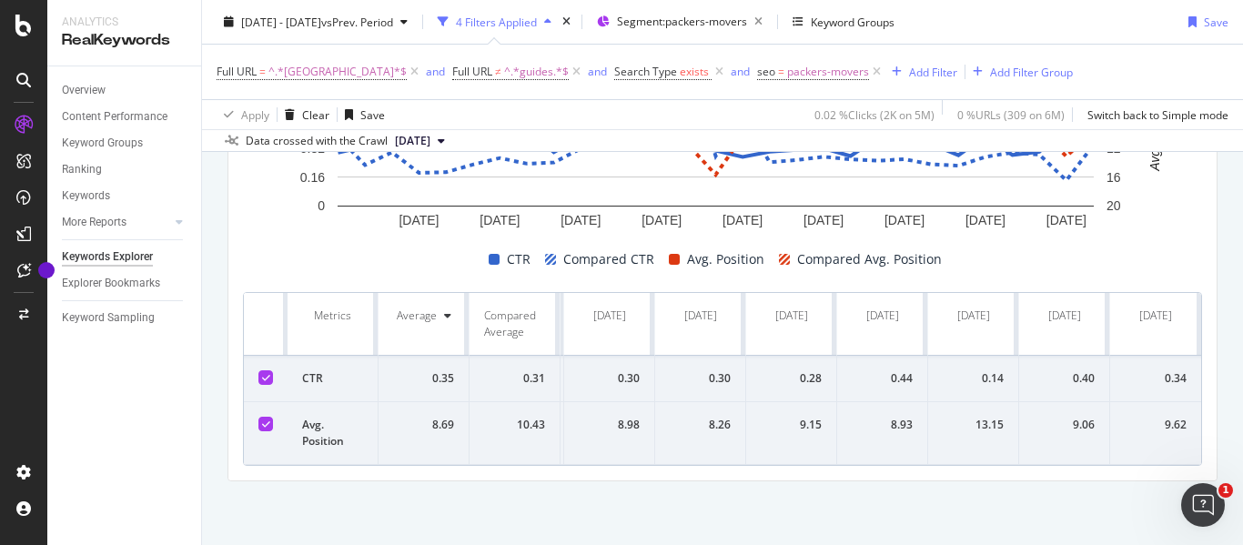
drag, startPoint x: 237, startPoint y: 303, endPoint x: 1196, endPoint y: 459, distance: 972.4
click at [1196, 459] on div "Current: [DATE] - [DATE] vs Previous : [DATE] - [DATE] Compare periods Day Add …" at bounding box center [722, 237] width 988 height 487
